Goal: Task Accomplishment & Management: Manage account settings

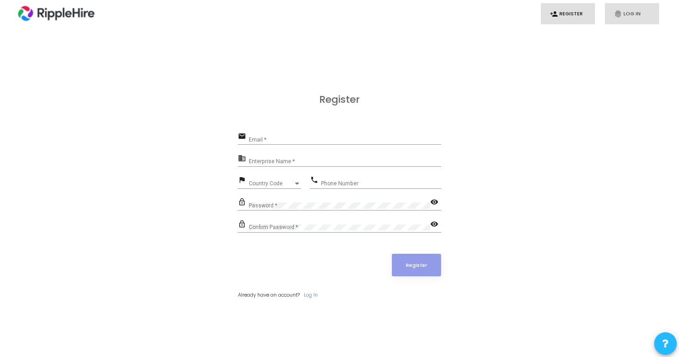
click at [638, 11] on link "fingerprint Log In" at bounding box center [632, 13] width 54 height 21
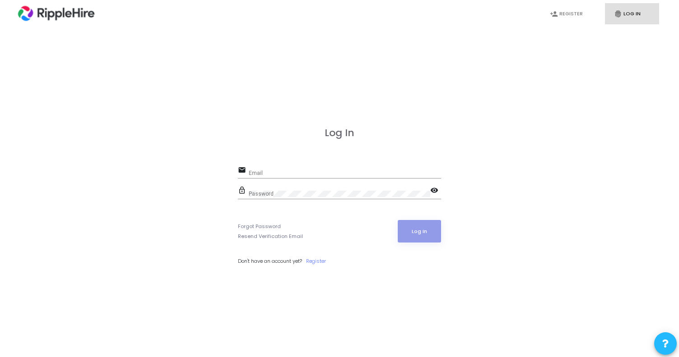
click at [298, 169] on div "Email" at bounding box center [345, 171] width 192 height 14
click at [290, 172] on input "Email" at bounding box center [345, 173] width 192 height 6
type input "[EMAIL_ADDRESS]"
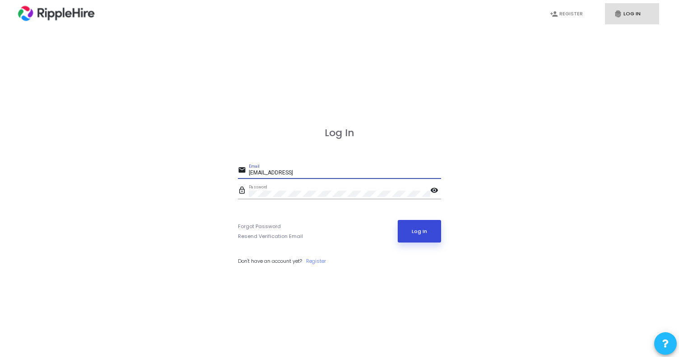
click at [432, 231] on button "Log In" at bounding box center [420, 231] width 44 height 23
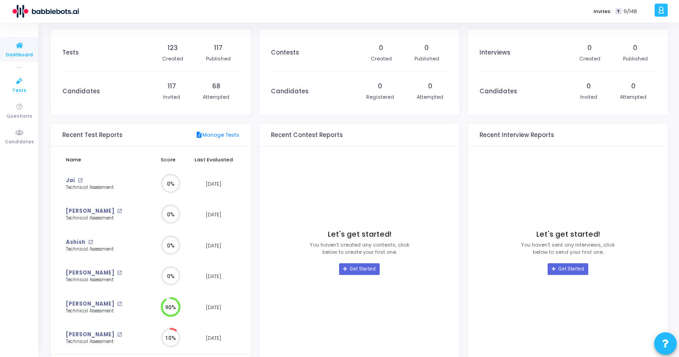
click at [24, 86] on icon at bounding box center [19, 81] width 19 height 11
